Goal: Obtain resource: Download file/media

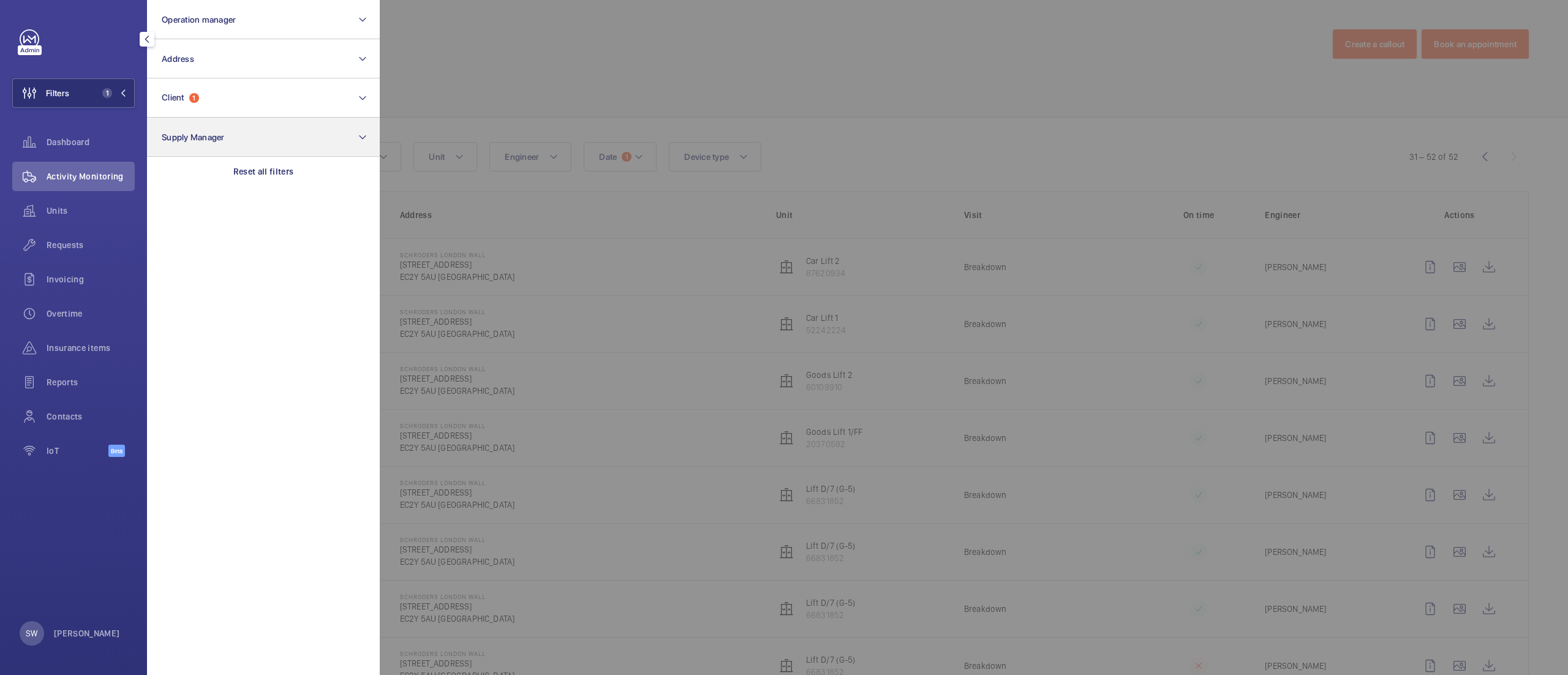
click at [297, 171] on div "Reset all filters" at bounding box center [264, 171] width 233 height 29
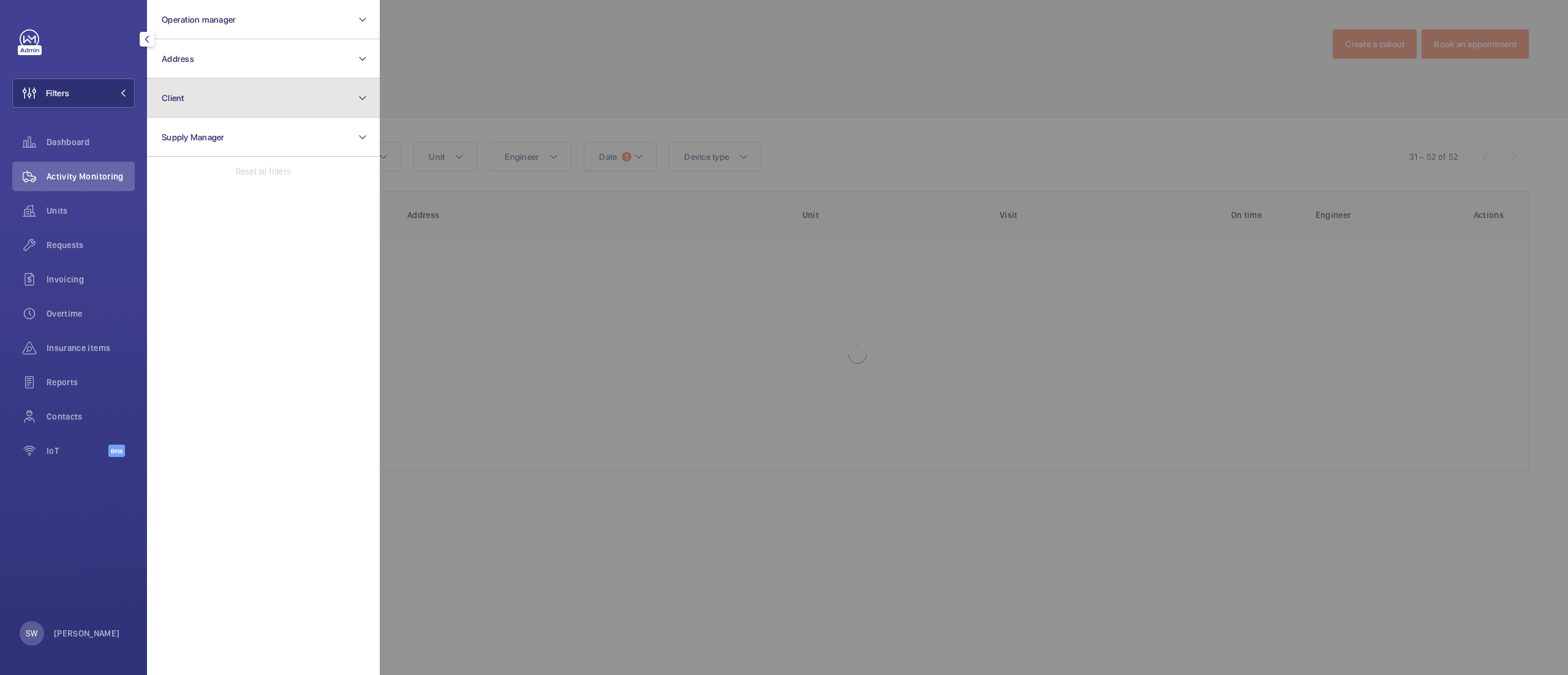
click at [231, 95] on button "Client" at bounding box center [264, 98] width 233 height 39
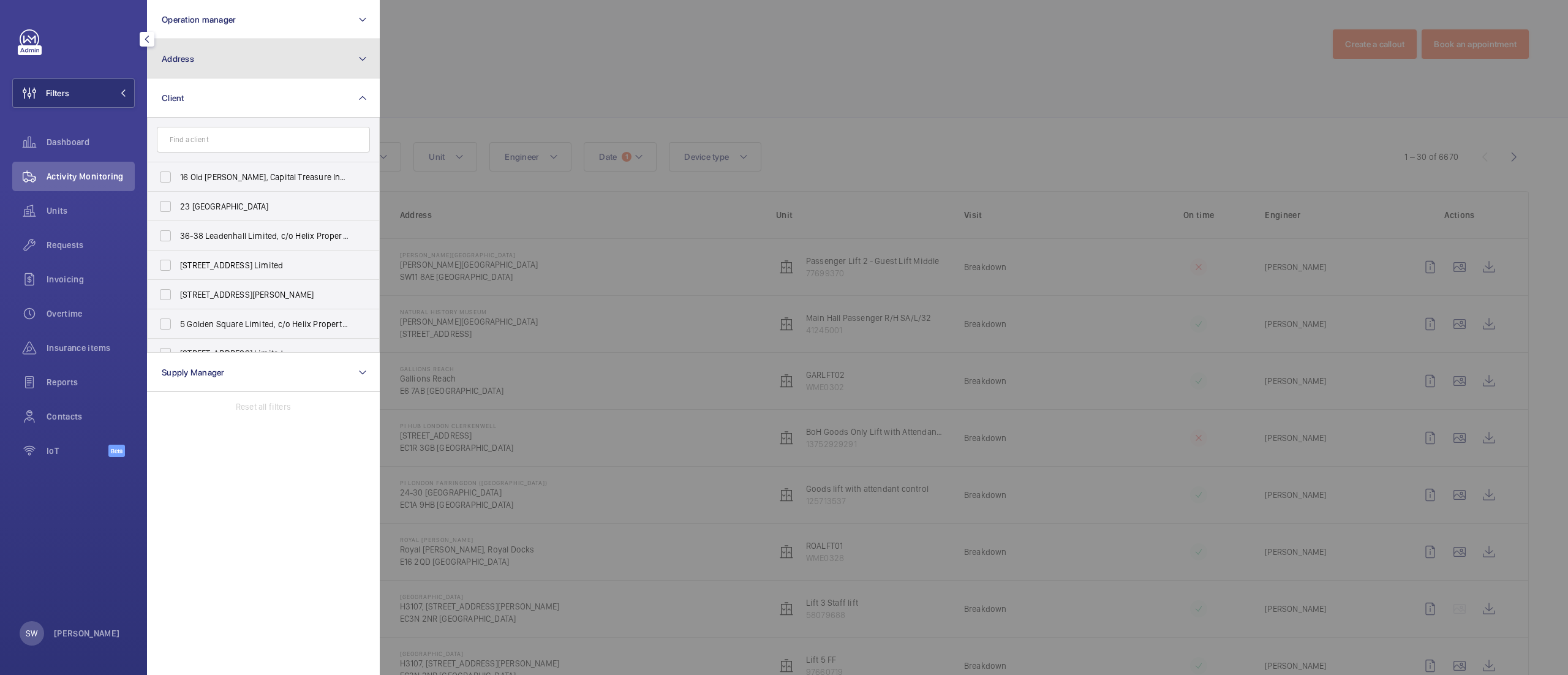
click at [315, 61] on button "Address" at bounding box center [264, 59] width 233 height 39
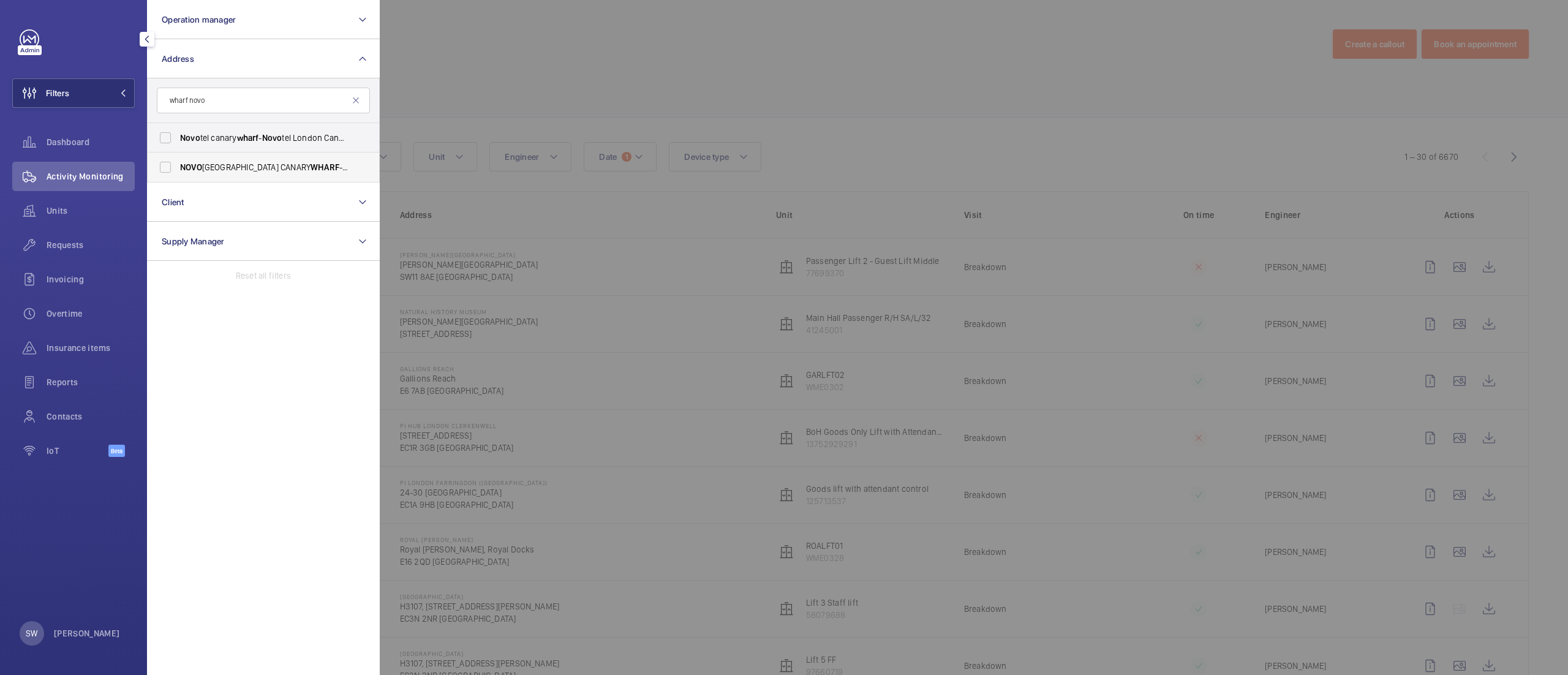
type input "wharf novo"
click at [254, 159] on label "NOVO [GEOGRAPHIC_DATA] - H9057, [GEOGRAPHIC_DATA] , [STREET_ADDRESS][PERSON_NAM…" at bounding box center [254, 167] width 213 height 29
click at [178, 159] on input "NOVO [GEOGRAPHIC_DATA] - H9057, [GEOGRAPHIC_DATA] , [STREET_ADDRESS][PERSON_NAM…" at bounding box center [165, 167] width 24 height 24
checkbox input "true"
click at [678, 52] on div at bounding box center [1164, 337] width 1568 height 675
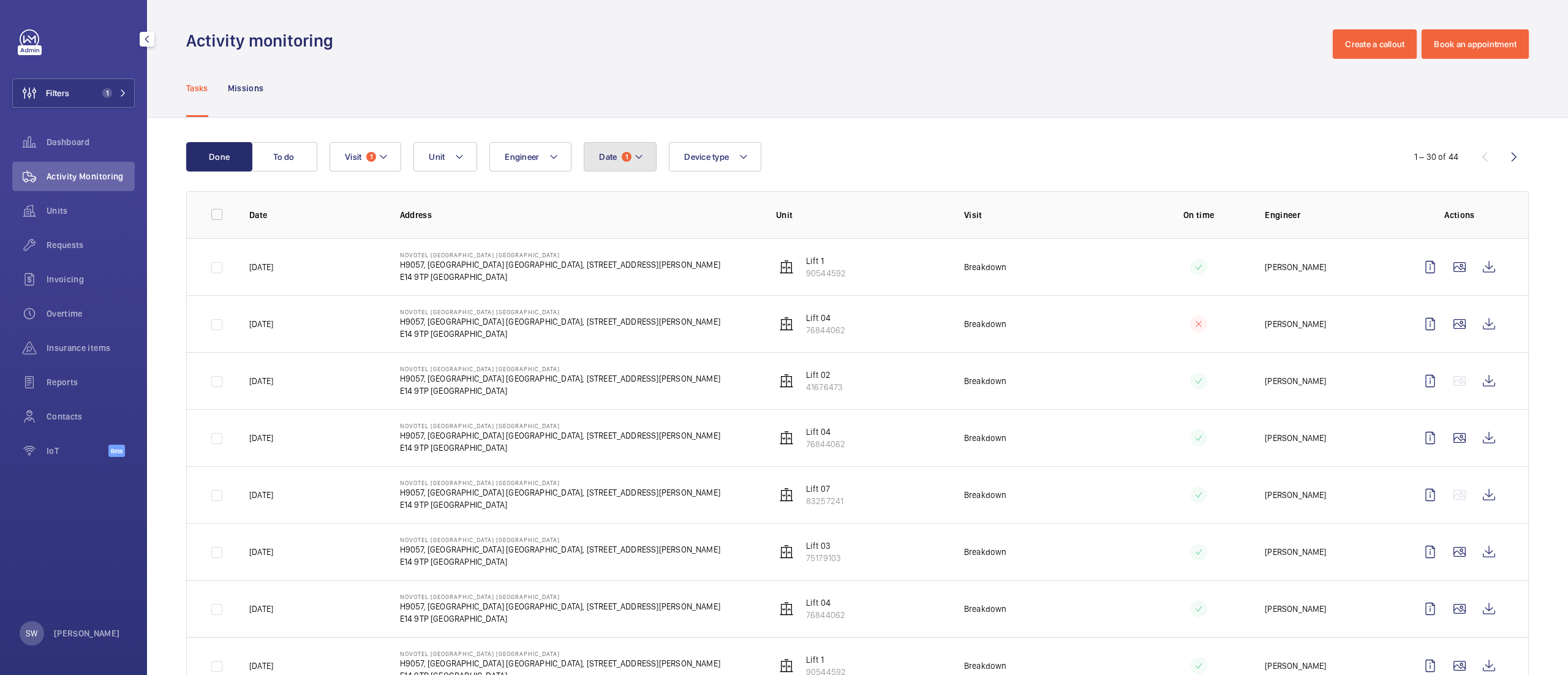
click at [614, 171] on button "Date 1" at bounding box center [620, 156] width 73 height 29
click at [705, 441] on div "Reset" at bounding box center [682, 437] width 195 height 29
click at [346, 145] on button "Visit 1" at bounding box center [365, 156] width 72 height 29
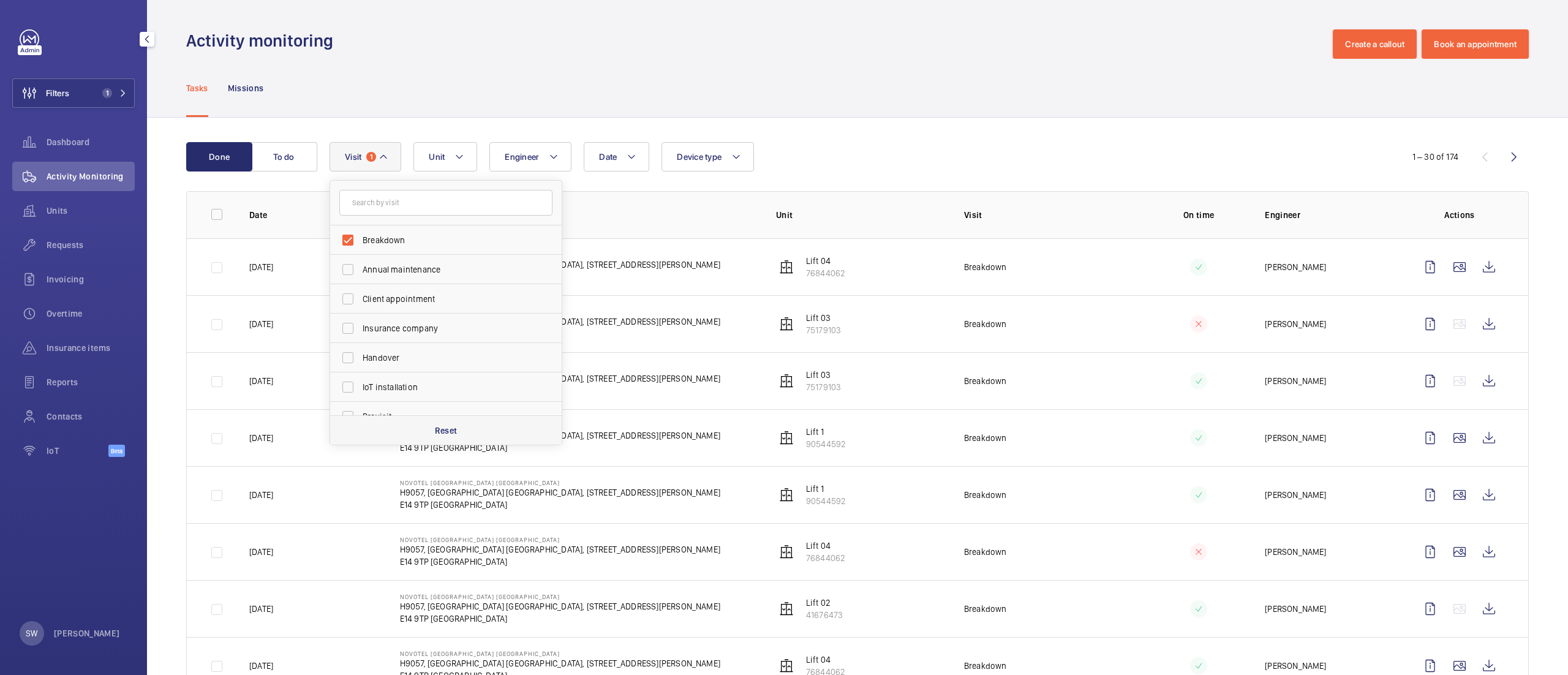
click at [454, 434] on p "Reset" at bounding box center [446, 431] width 22 height 12
checkbox input "false"
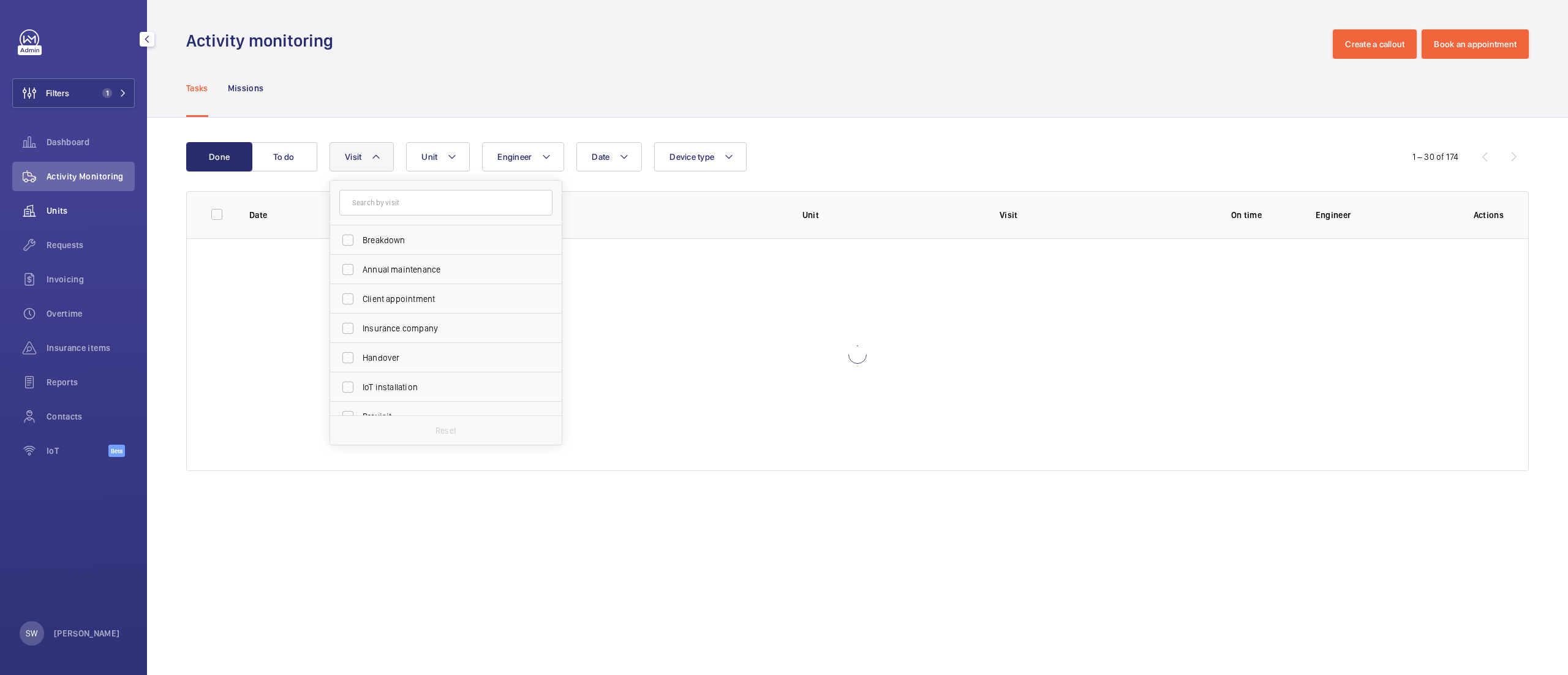
click at [78, 209] on span "Units" at bounding box center [91, 211] width 88 height 12
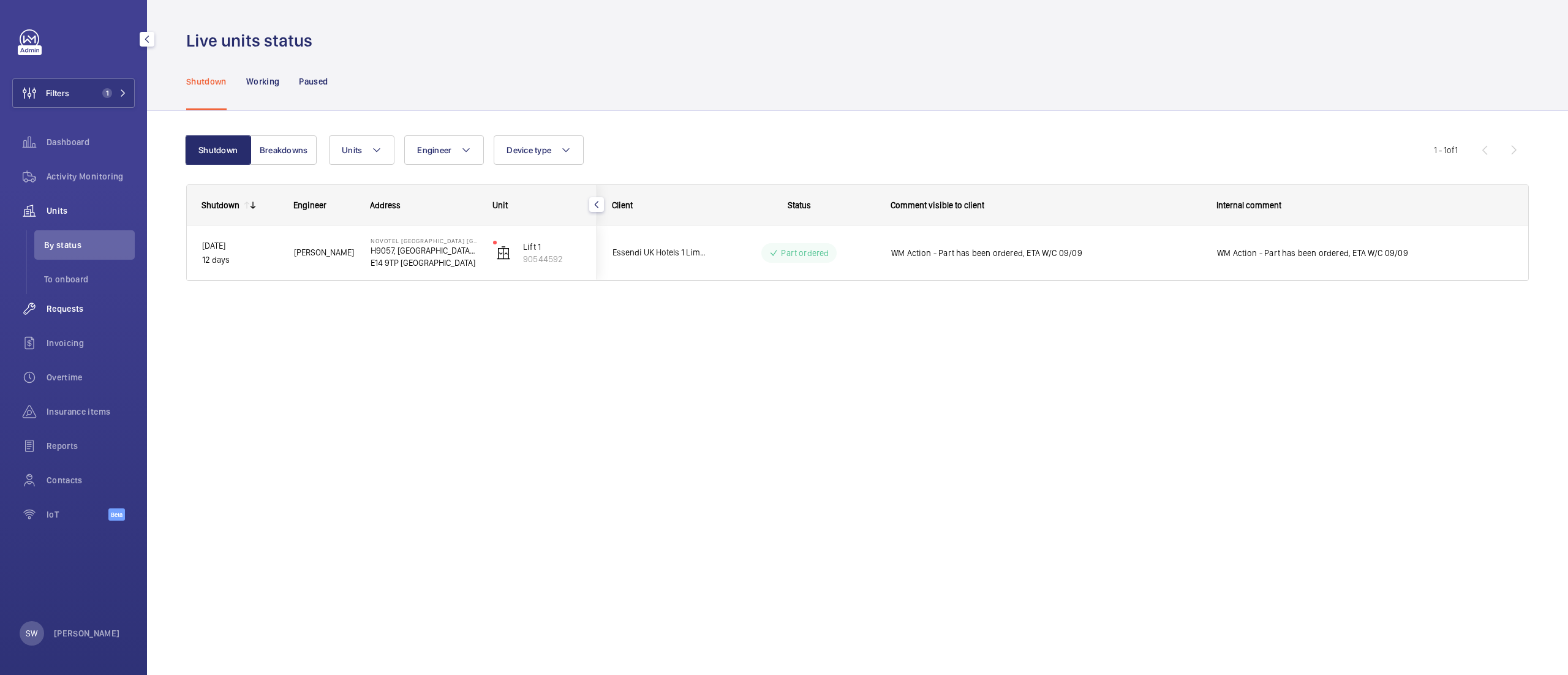
click at [77, 314] on span "Requests" at bounding box center [91, 309] width 88 height 12
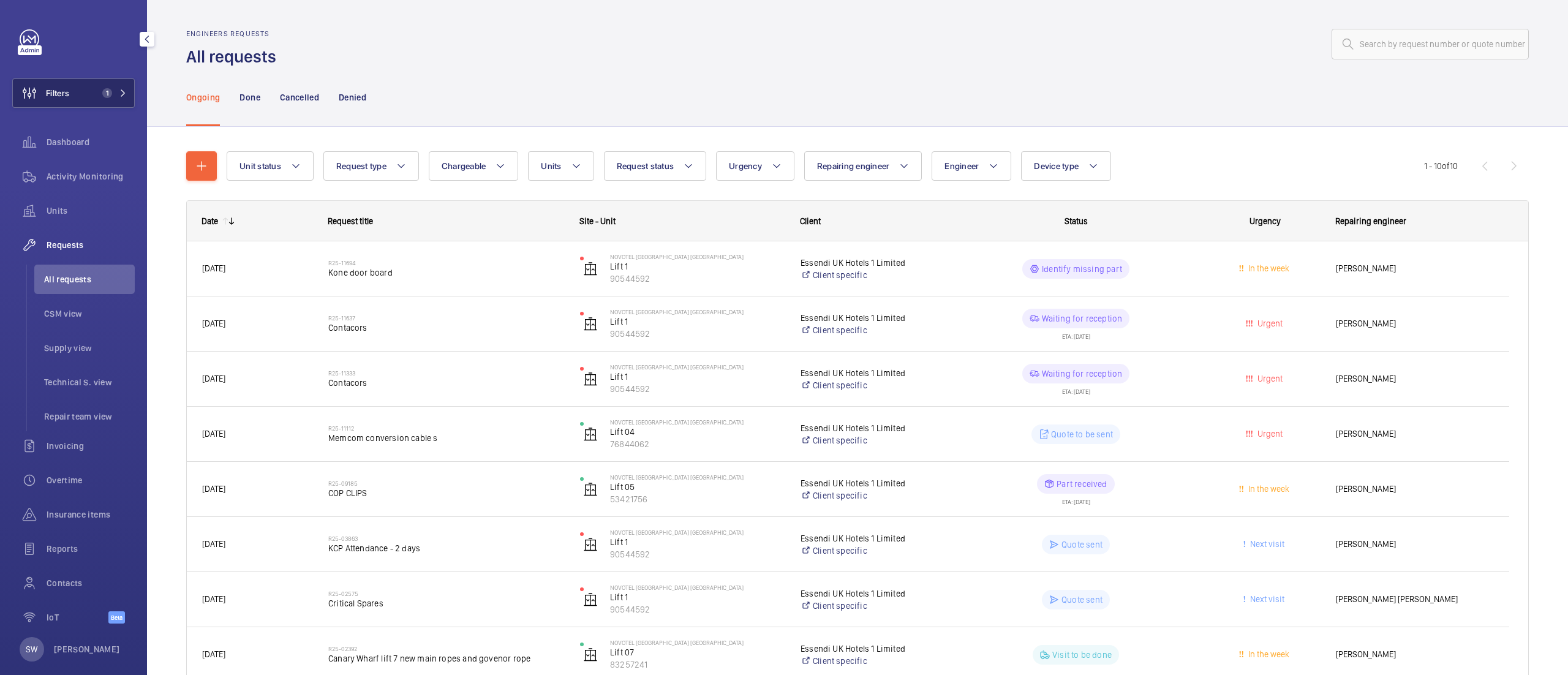
click at [109, 97] on span "1" at bounding box center [112, 93] width 29 height 10
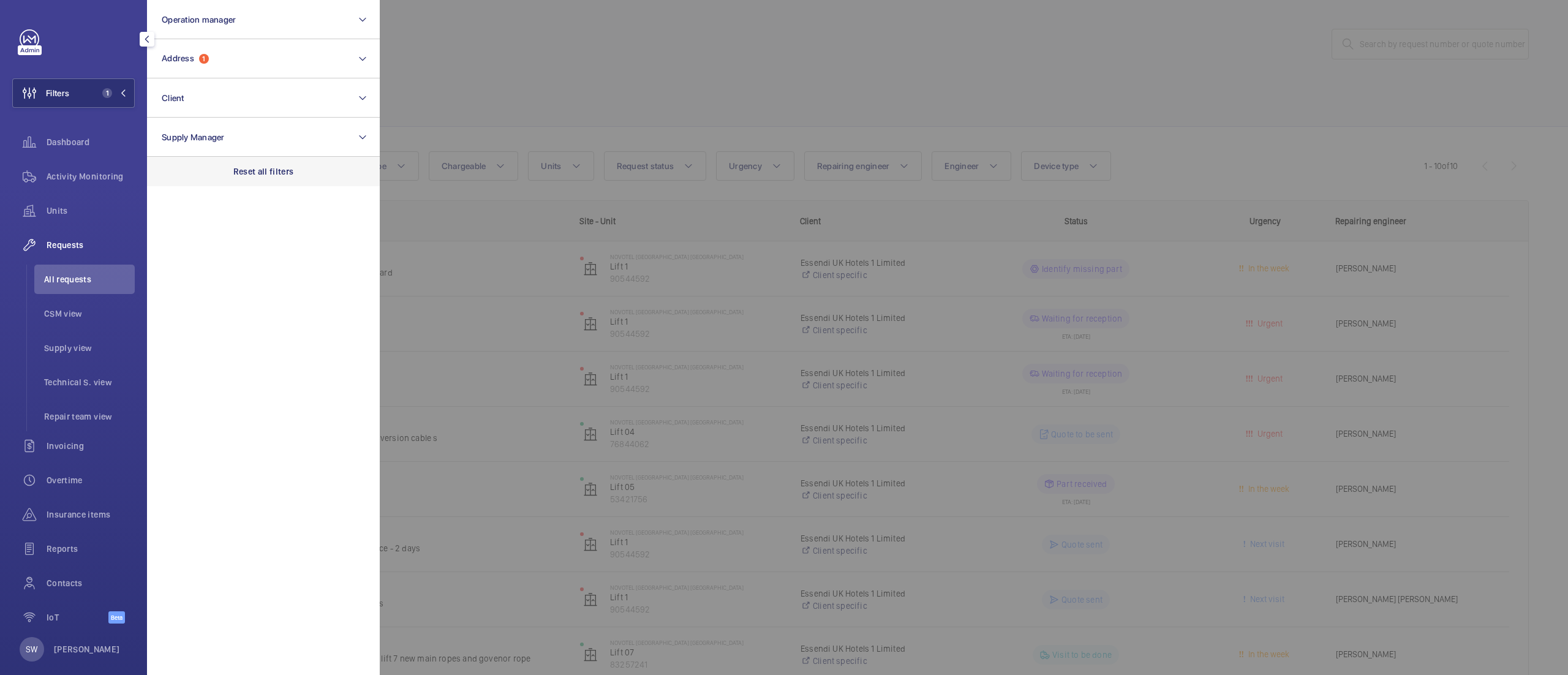
click at [298, 176] on div "Reset all filters" at bounding box center [264, 171] width 233 height 29
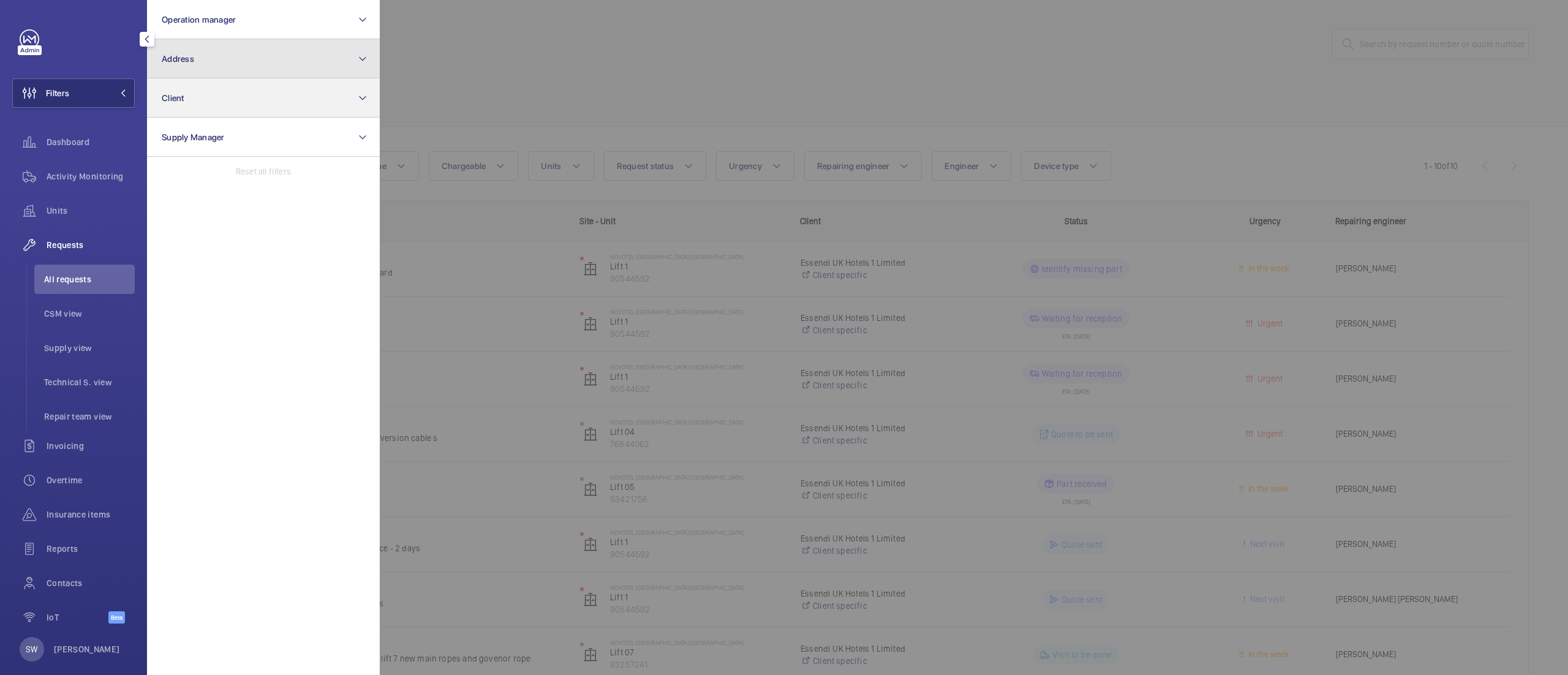
click at [222, 78] on section "Operation manager Address Client Supply Manager Reset all filters" at bounding box center [264, 337] width 233 height 675
click at [226, 55] on button "Address" at bounding box center [264, 59] width 233 height 39
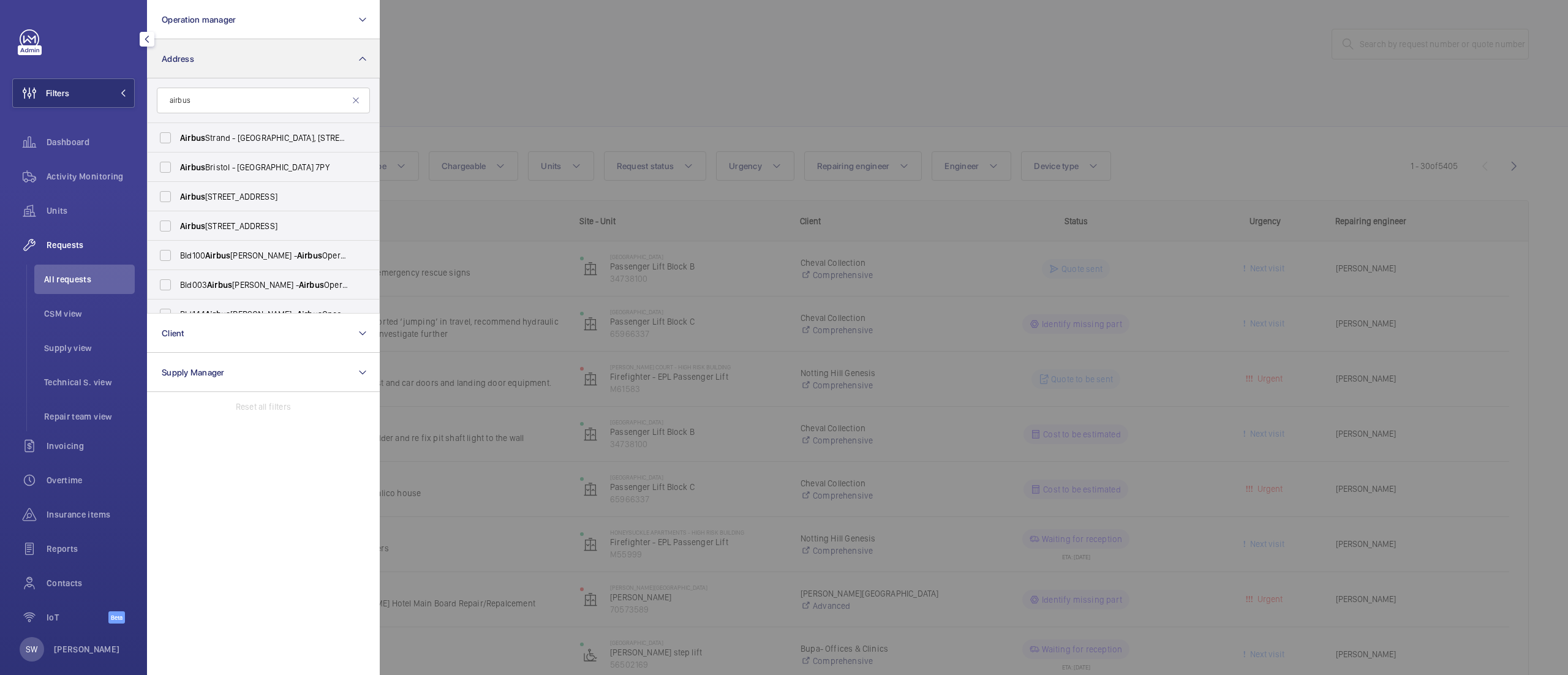
type input "airbus"
click at [238, 71] on button "Address" at bounding box center [264, 59] width 233 height 39
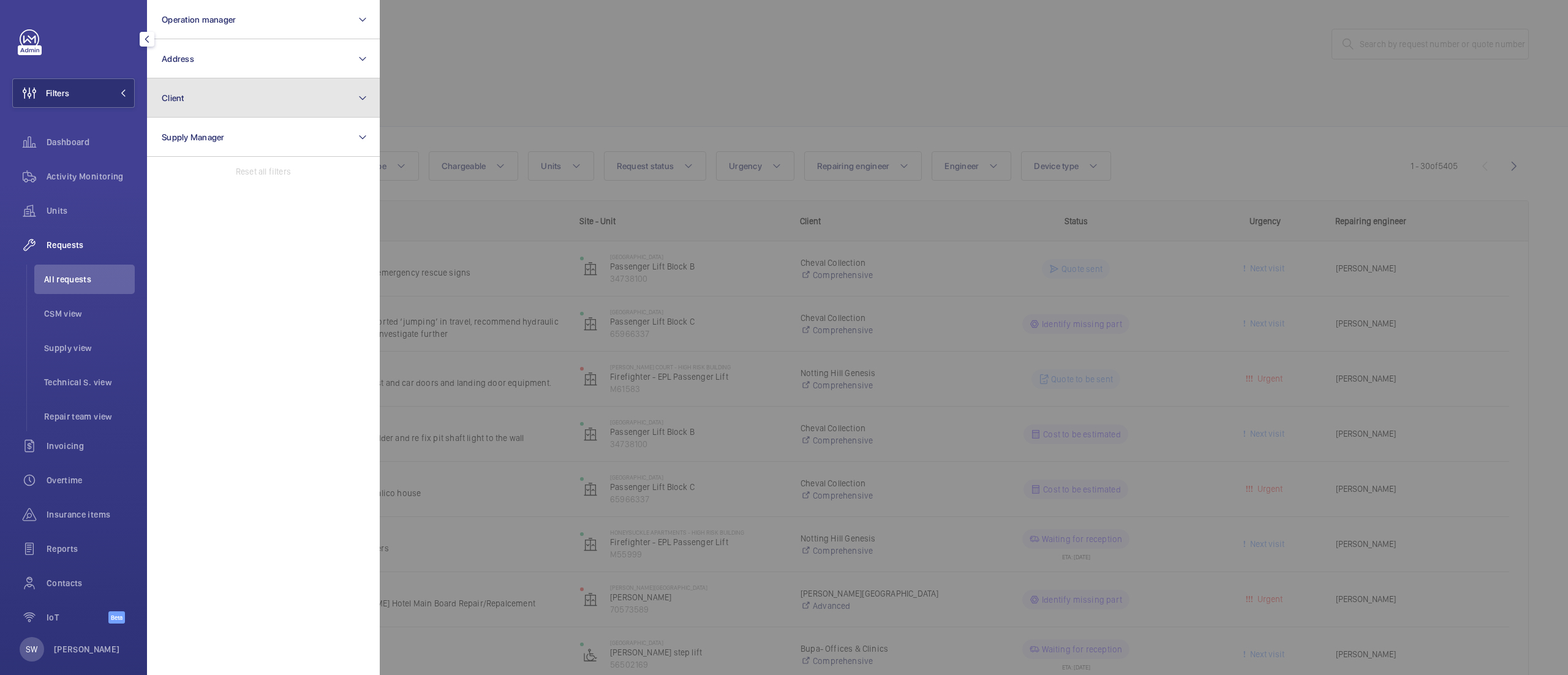
drag, startPoint x: 229, startPoint y: 92, endPoint x: 240, endPoint y: 102, distance: 14.9
click at [230, 92] on button "Client" at bounding box center [264, 98] width 233 height 39
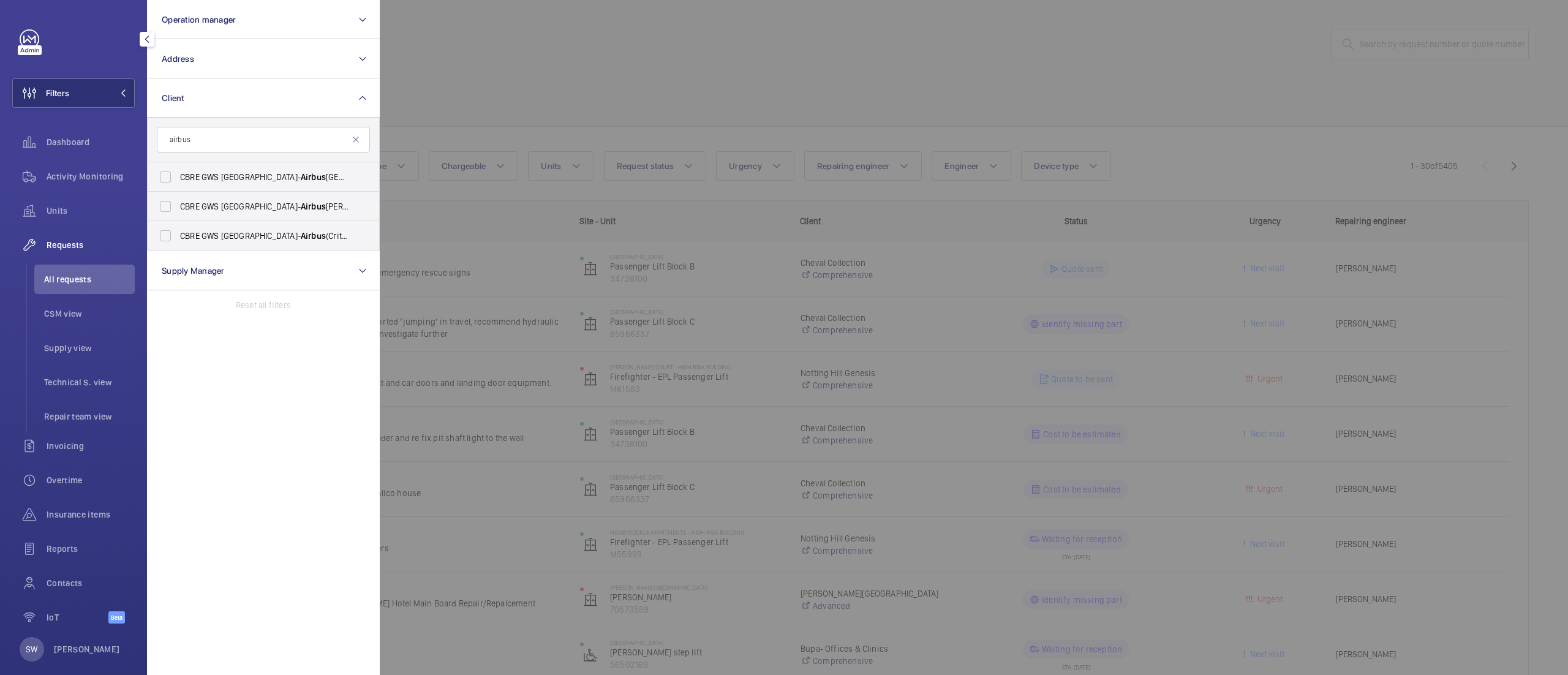
type input "airbus"
click at [204, 180] on span "CBRE GWS UK- Airbus Bristol" at bounding box center [264, 177] width 168 height 12
click at [178, 180] on input "CBRE GWS UK- Airbus Bristol" at bounding box center [165, 176] width 24 height 24
checkbox input "true"
click at [672, 117] on div at bounding box center [1164, 337] width 1568 height 675
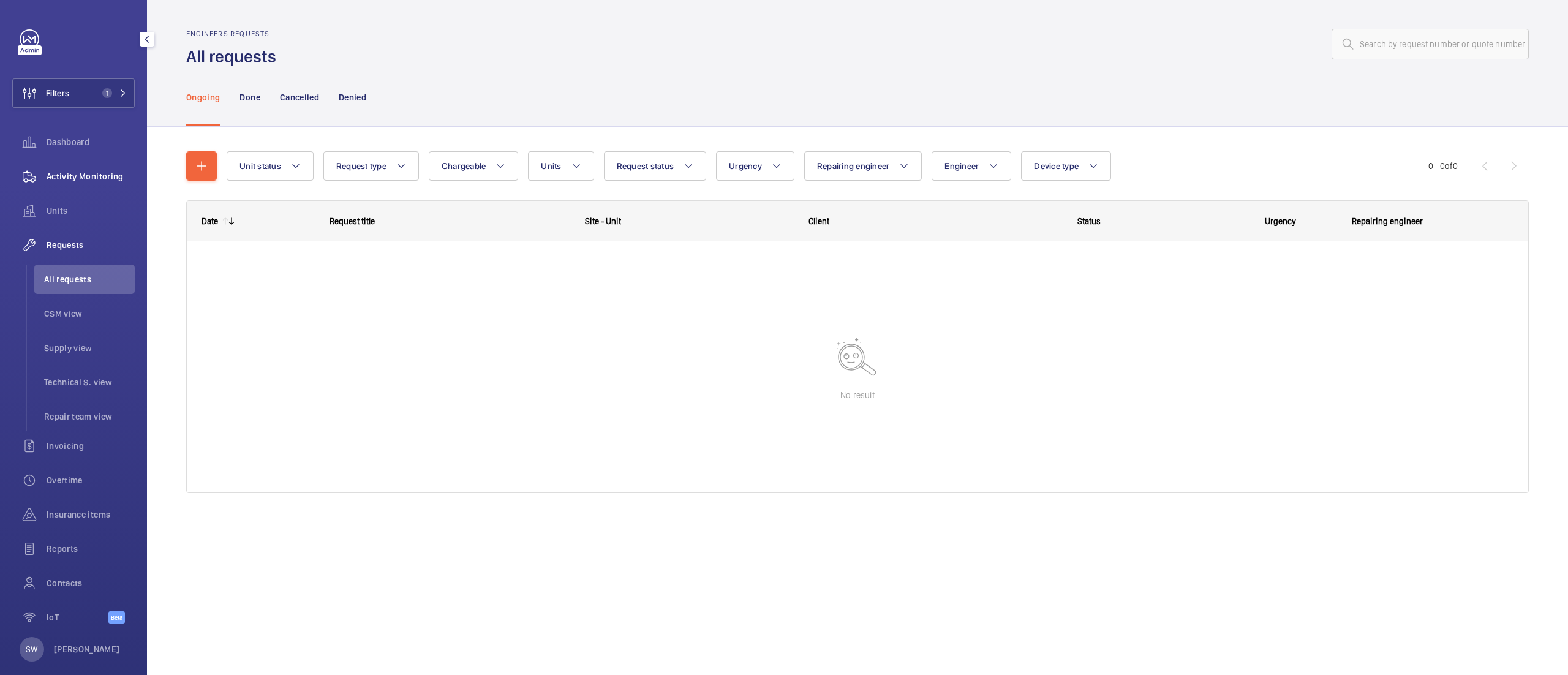
click at [115, 168] on div "Activity Monitoring" at bounding box center [74, 176] width 123 height 29
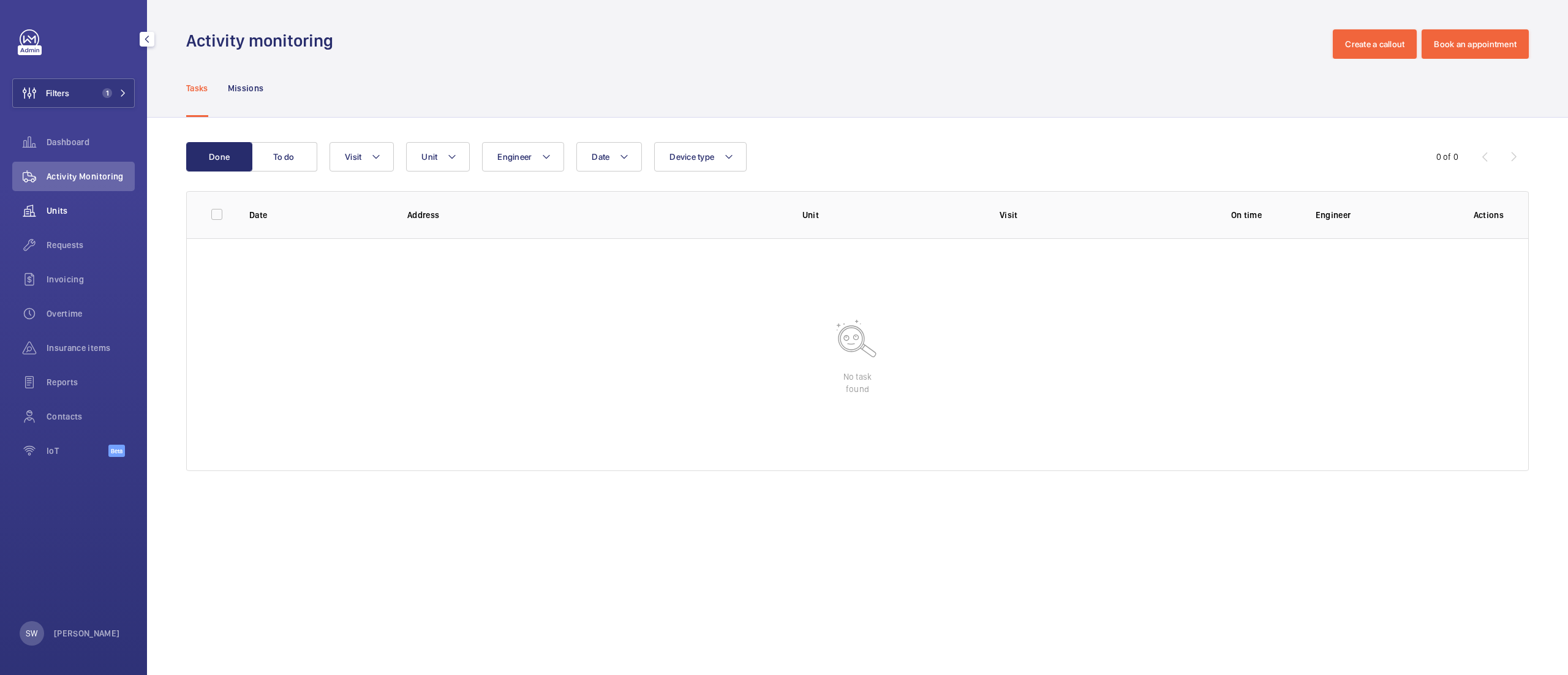
click at [77, 213] on span "Units" at bounding box center [91, 211] width 88 height 12
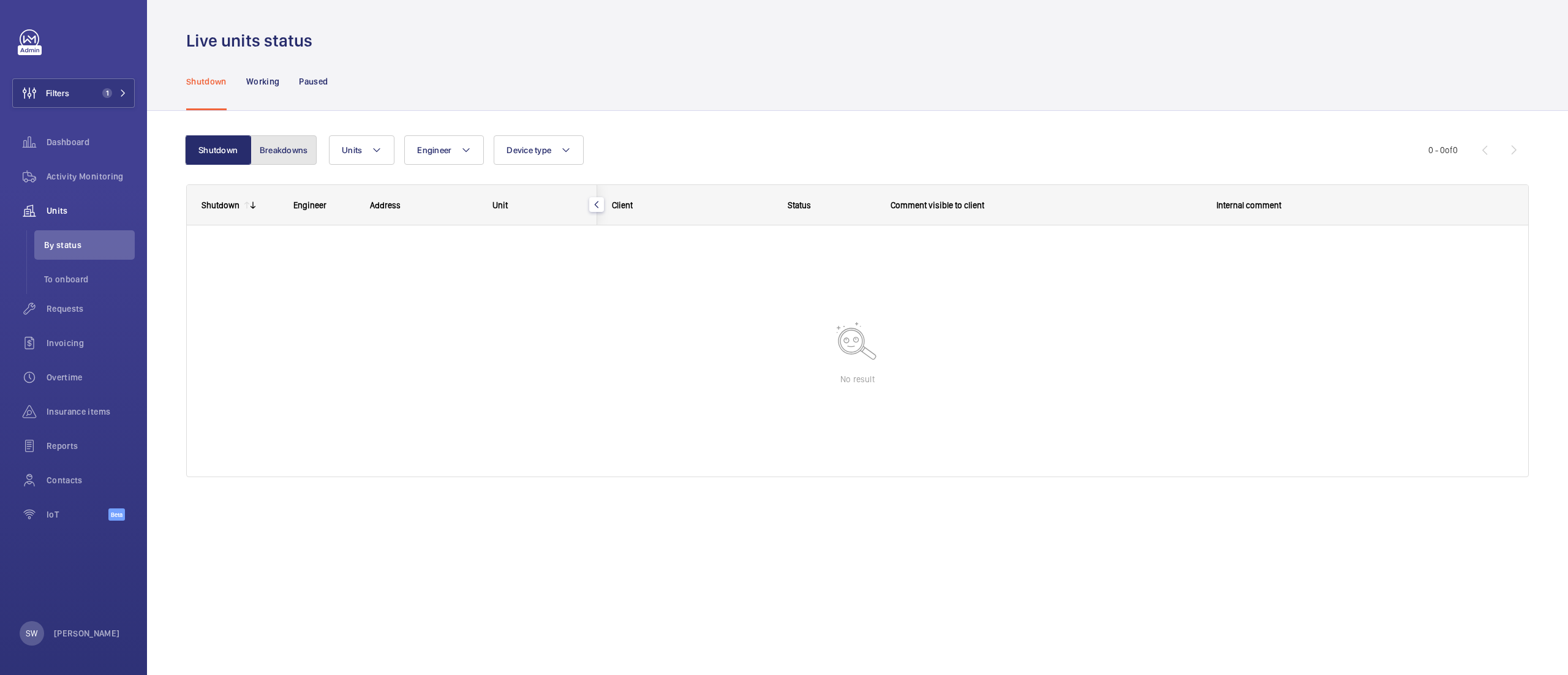
click at [300, 149] on button "Breakdowns" at bounding box center [283, 150] width 66 height 29
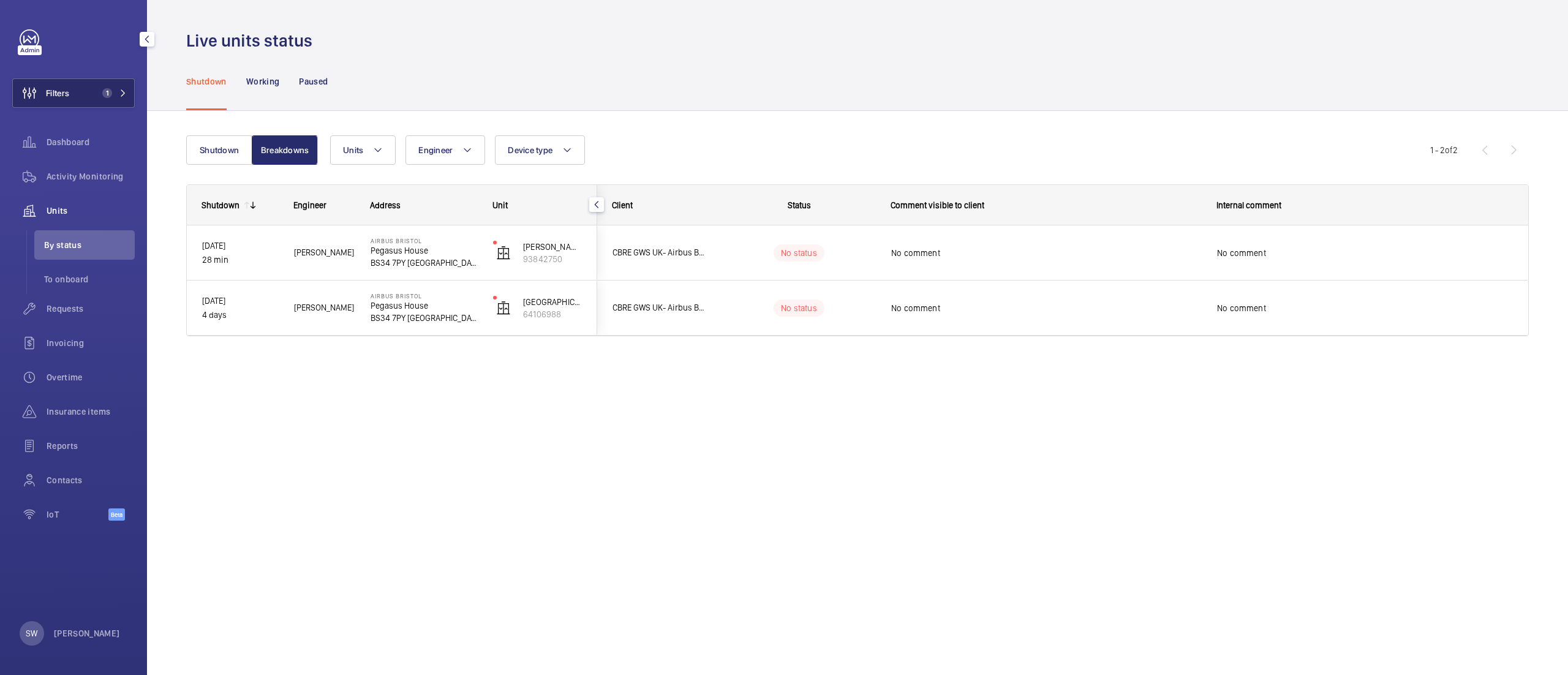
click at [104, 100] on button "Filters 1" at bounding box center [74, 93] width 123 height 29
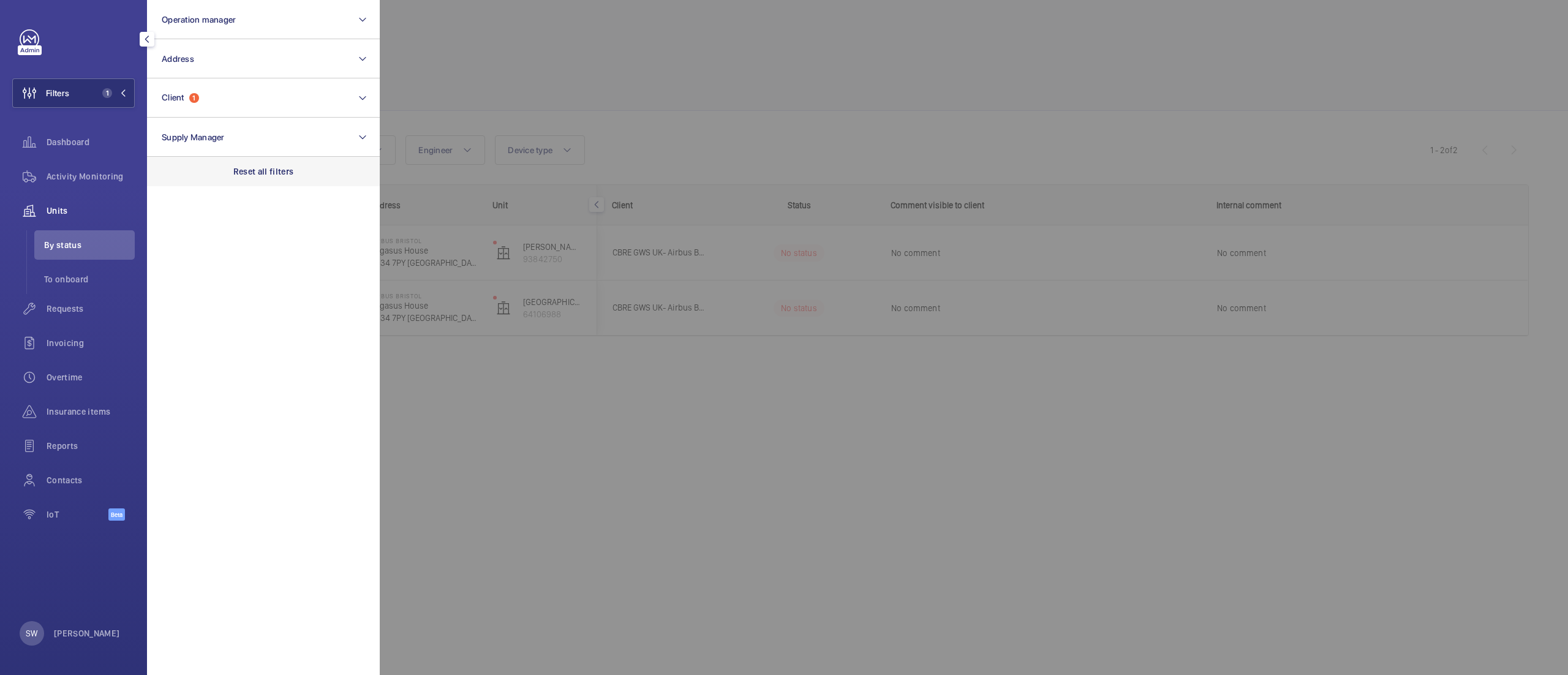
drag, startPoint x: 271, startPoint y: 173, endPoint x: 271, endPoint y: 164, distance: 9.0
click at [271, 173] on p "Reset all filters" at bounding box center [264, 171] width 60 height 12
click at [251, 97] on button "Client" at bounding box center [264, 98] width 233 height 39
type input "carlton"
click at [212, 175] on span "Carlton House & The Point Limited" at bounding box center [264, 177] width 168 height 12
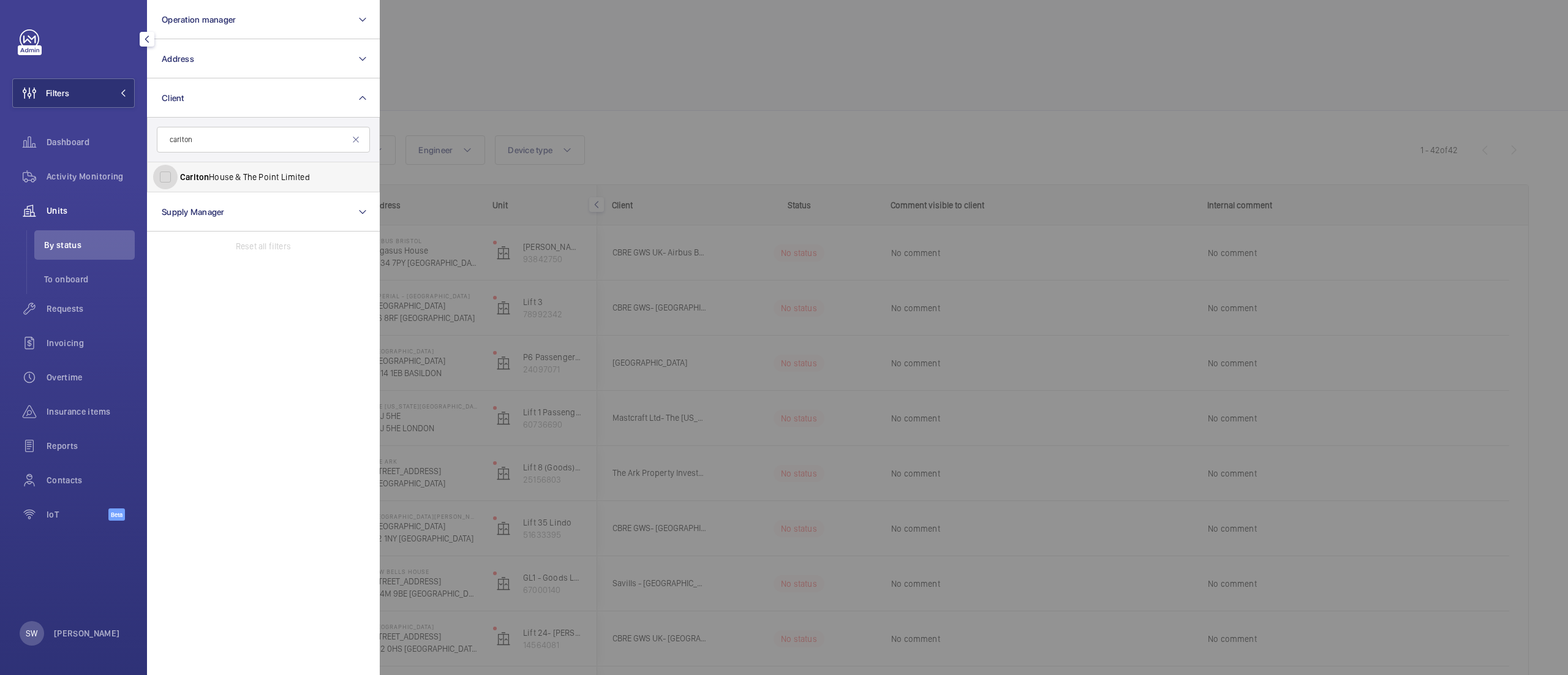
click at [178, 175] on input "Carlton House & The Point Limited" at bounding box center [165, 176] width 24 height 24
checkbox input "true"
click at [834, 76] on div at bounding box center [1164, 337] width 1568 height 675
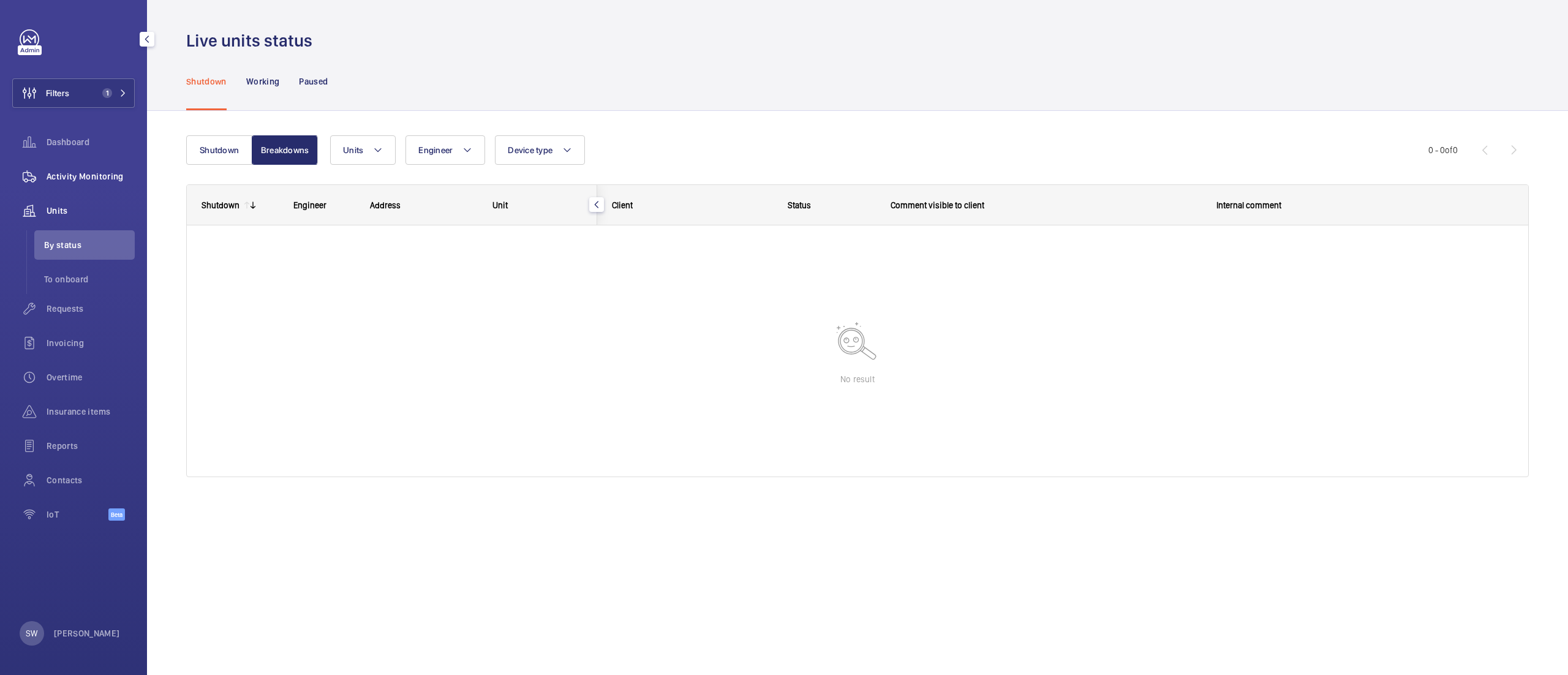
click at [101, 168] on div "Activity Monitoring" at bounding box center [74, 176] width 123 height 29
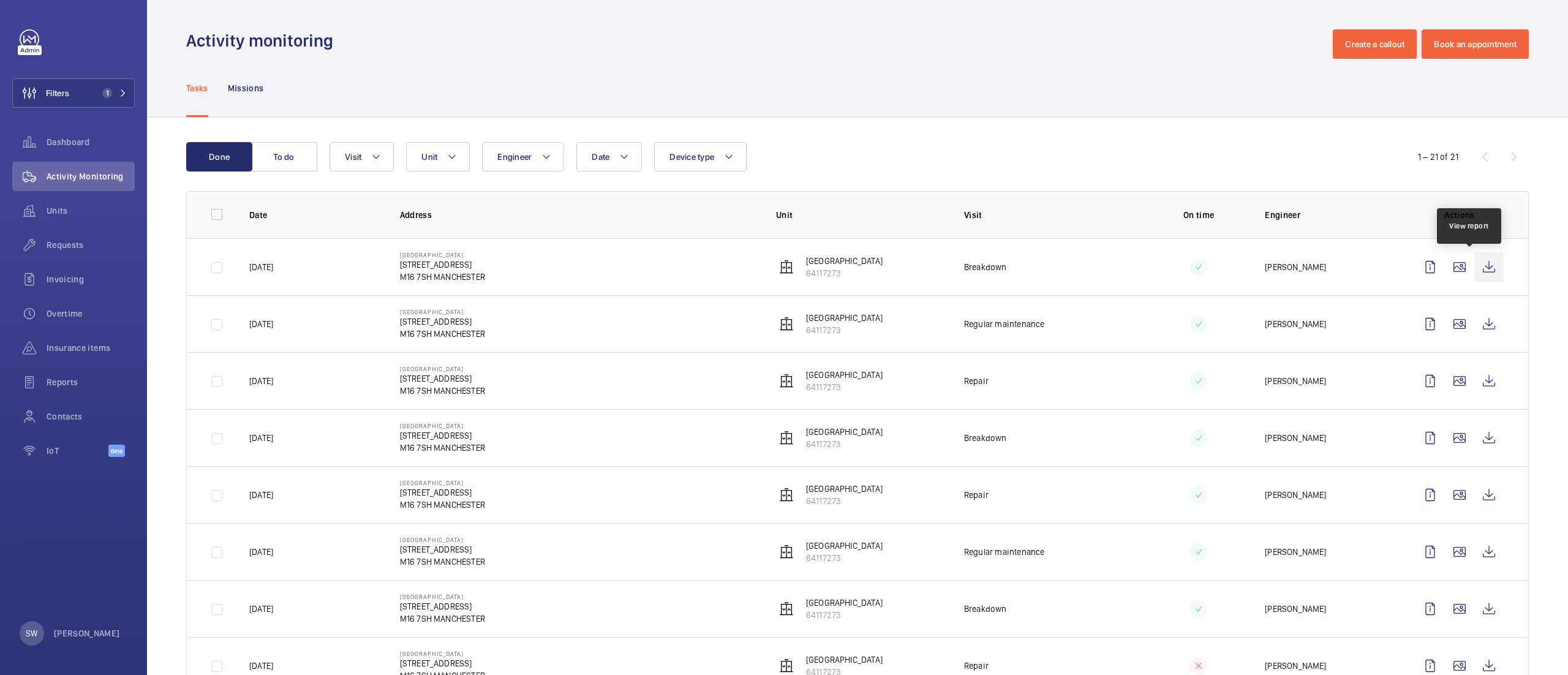
click at [1474, 270] on wm-front-icon-button at bounding box center [1488, 267] width 29 height 29
click at [67, 234] on div "Requests" at bounding box center [74, 245] width 123 height 29
